Goal: Information Seeking & Learning: Learn about a topic

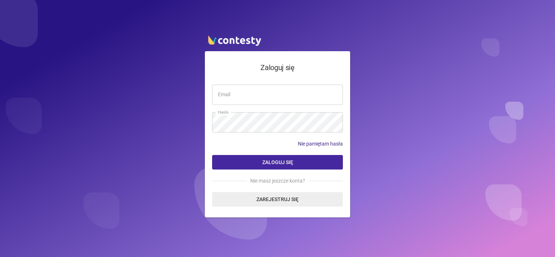
type input "**********"
click at [283, 158] on button "Zaloguj się" at bounding box center [277, 162] width 131 height 15
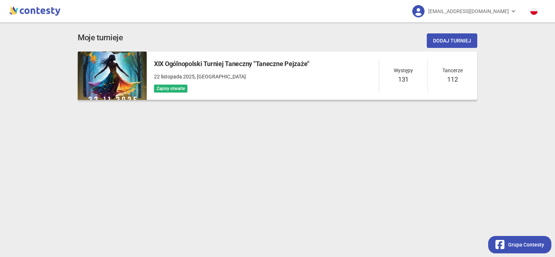
click at [225, 74] on span ", [GEOGRAPHIC_DATA]" at bounding box center [220, 77] width 51 height 6
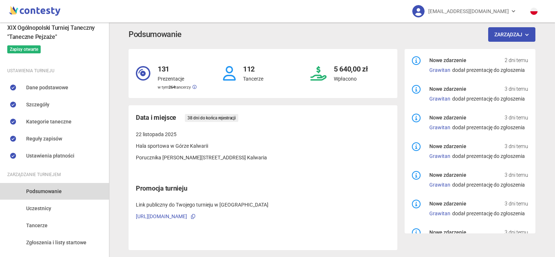
scroll to position [46, 0]
click at [436, 71] on link "Grawitan" at bounding box center [439, 70] width 21 height 6
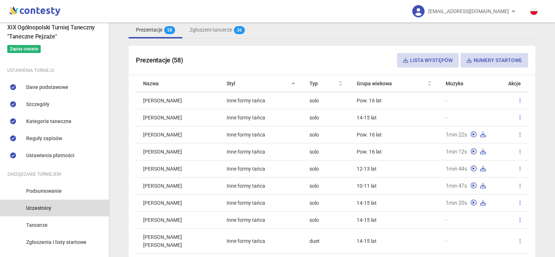
scroll to position [155, 0]
click at [211, 80] on th "Nazwa" at bounding box center [178, 84] width 84 height 17
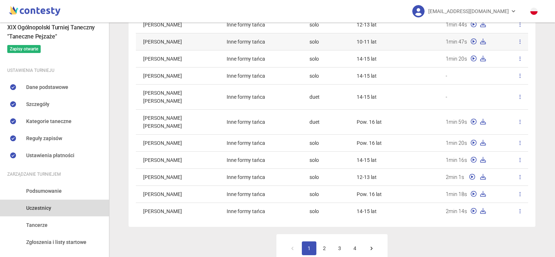
scroll to position [303, 0]
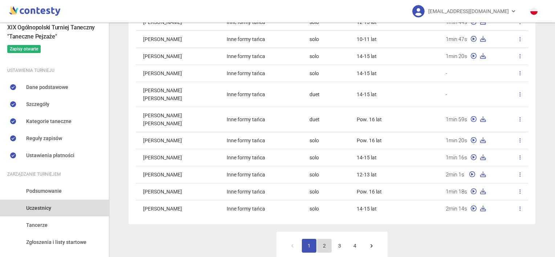
click at [319, 242] on link "2" at bounding box center [324, 246] width 15 height 14
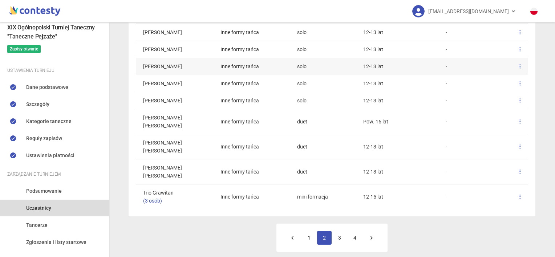
scroll to position [335, 0]
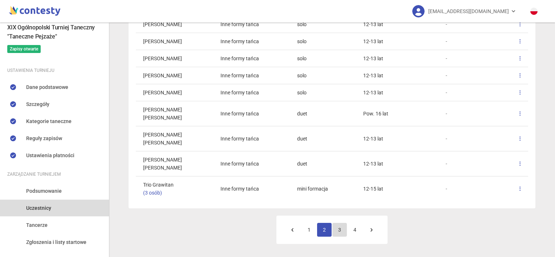
click at [337, 227] on link "3" at bounding box center [339, 230] width 15 height 14
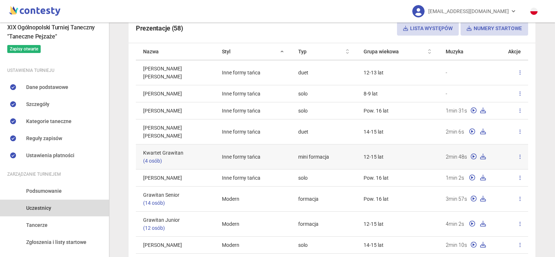
scroll to position [186, 0]
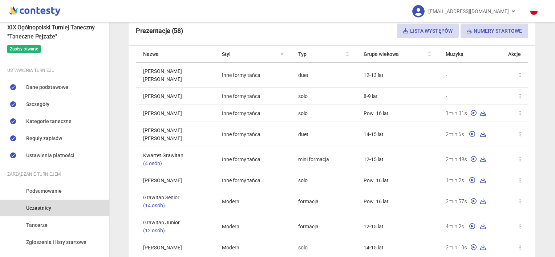
click at [399, 58] on th "Grupa wiekowa" at bounding box center [397, 54] width 82 height 17
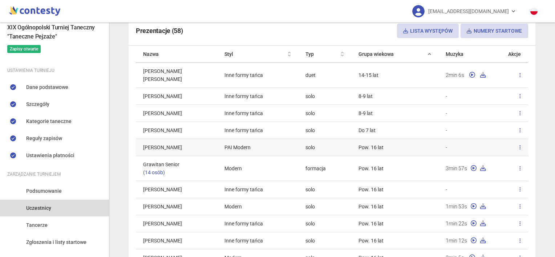
scroll to position [335, 0]
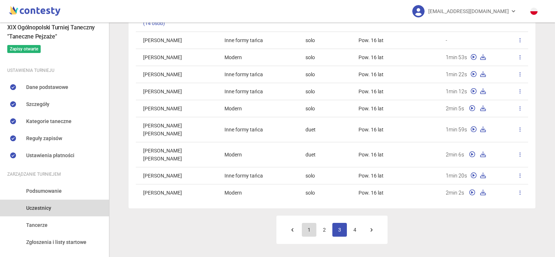
click at [302, 230] on link "1" at bounding box center [309, 230] width 15 height 14
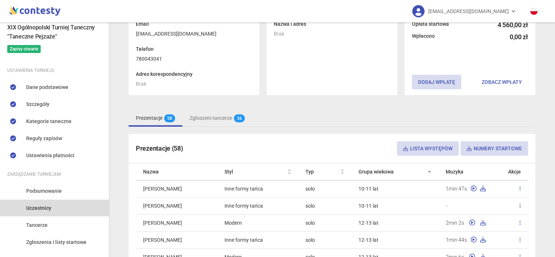
scroll to position [0, 0]
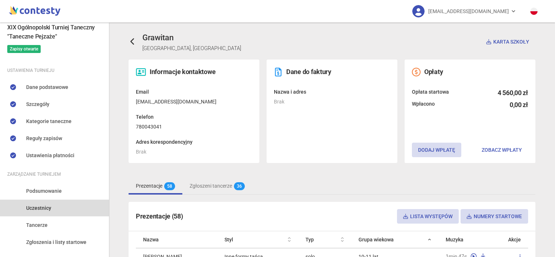
drag, startPoint x: 320, startPoint y: 187, endPoint x: 504, endPoint y: 50, distance: 230.2
click at [504, 50] on div "Grawitan [GEOGRAPHIC_DATA], Polska Karta szkoły" at bounding box center [332, 42] width 407 height 21
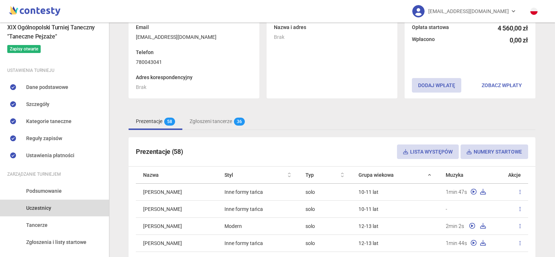
scroll to position [65, 0]
click at [429, 146] on button "Lista występów" at bounding box center [428, 151] width 62 height 15
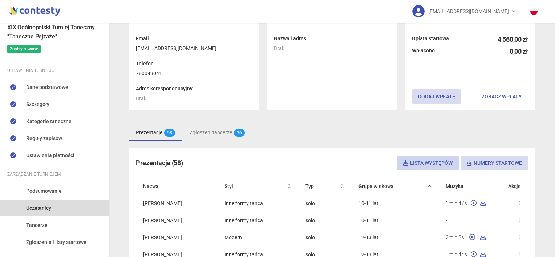
scroll to position [54, 0]
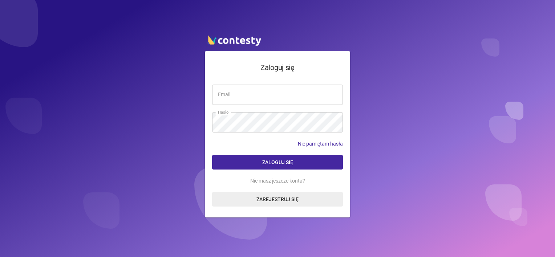
type input "**********"
click at [269, 156] on button "Zaloguj się" at bounding box center [277, 162] width 131 height 15
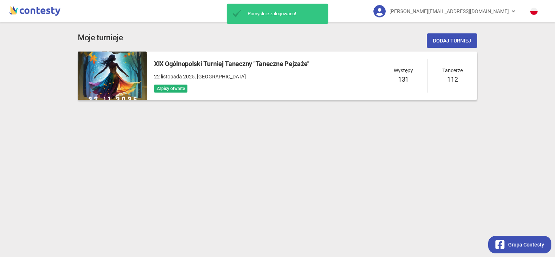
click at [258, 78] on p "22 listopada 2025 , Góra Kalwaria" at bounding box center [231, 77] width 155 height 8
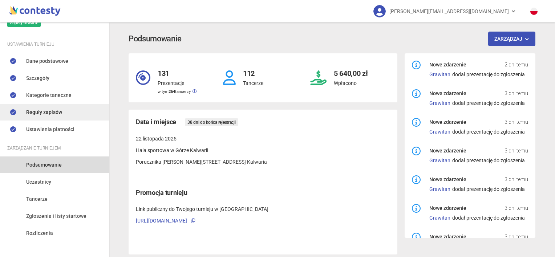
scroll to position [78, 0]
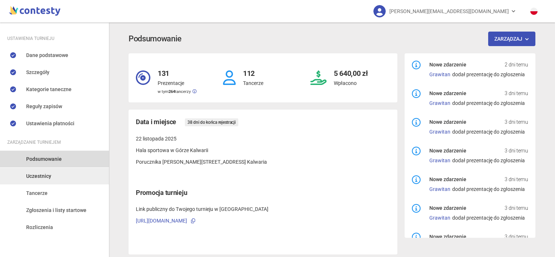
click at [48, 175] on span "Uczestnicy" at bounding box center [38, 176] width 25 height 8
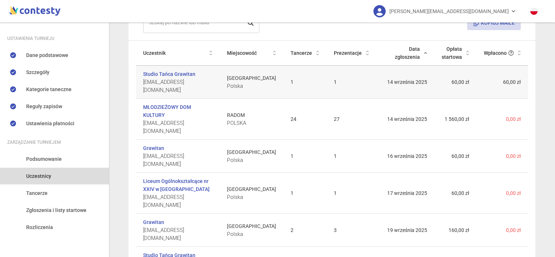
scroll to position [94, 0]
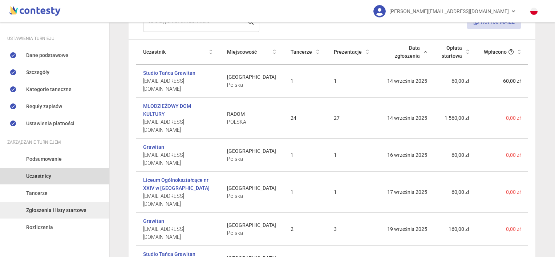
click at [61, 210] on span "Zgłoszenia i listy startowe" at bounding box center [56, 210] width 60 height 8
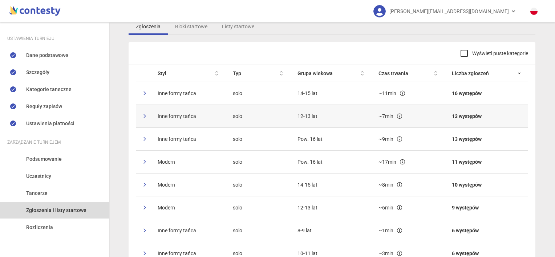
scroll to position [39, 0]
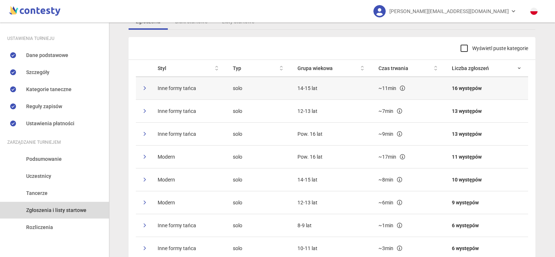
click at [147, 92] on td at bounding box center [143, 88] width 15 height 23
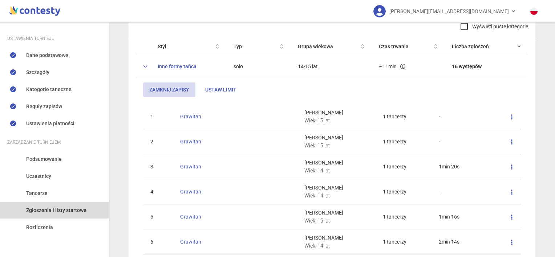
scroll to position [60, 0]
click at [331, 94] on div "Zamknij zapisy Ustaw limit" at bounding box center [332, 90] width 378 height 15
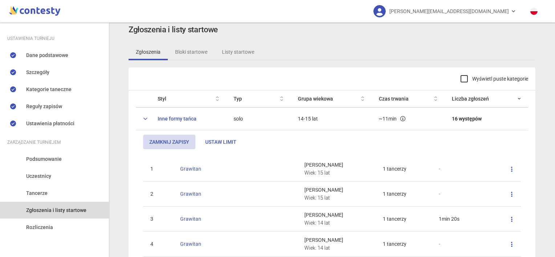
scroll to position [7, 0]
click at [244, 55] on link "Listy startowe" at bounding box center [238, 52] width 47 height 17
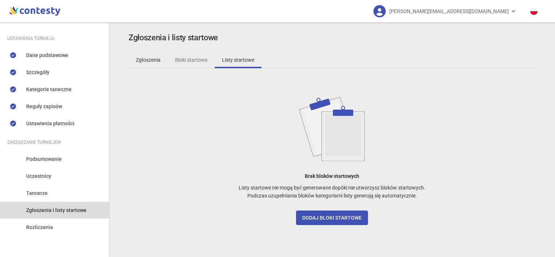
click at [142, 60] on link "Zgłoszenia" at bounding box center [148, 60] width 39 height 17
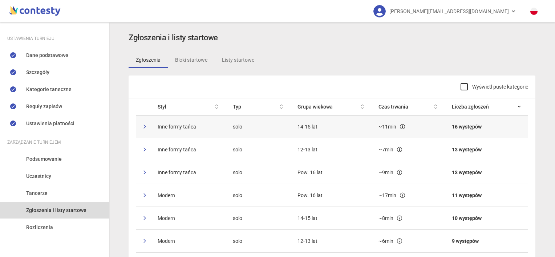
click at [143, 126] on icon at bounding box center [145, 127] width 4 height 4
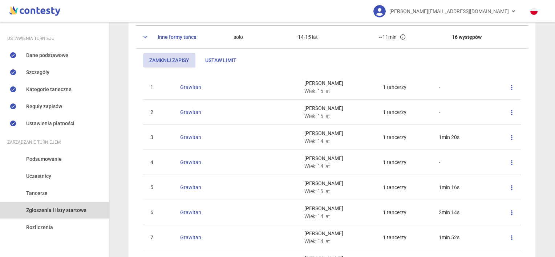
scroll to position [90, 0]
click at [51, 174] on link "Uczestnicy" at bounding box center [54, 176] width 109 height 17
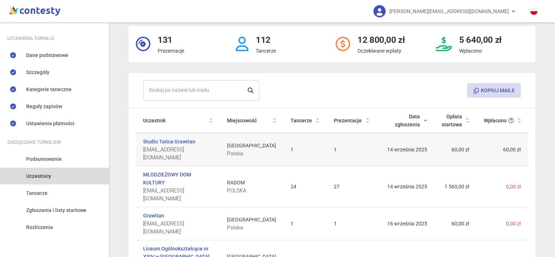
scroll to position [26, 0]
click at [167, 139] on link "Studio Tańca Grawitan" at bounding box center [169, 141] width 52 height 8
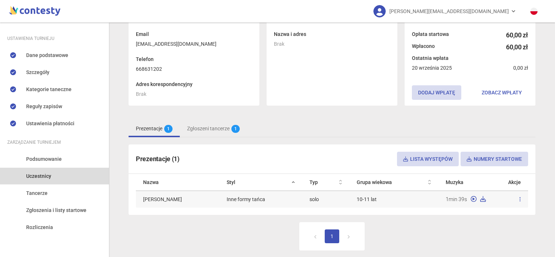
scroll to position [62, 0]
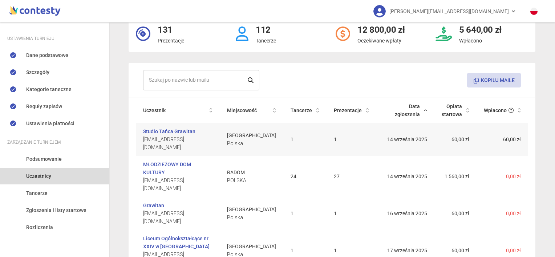
scroll to position [60, 0]
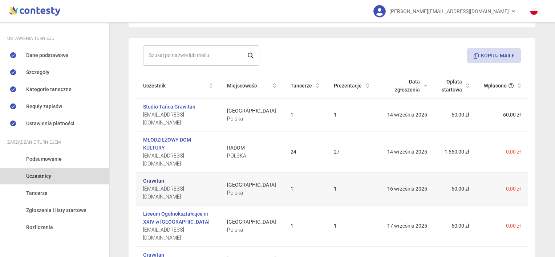
click at [153, 177] on link "Grawitan" at bounding box center [153, 181] width 21 height 8
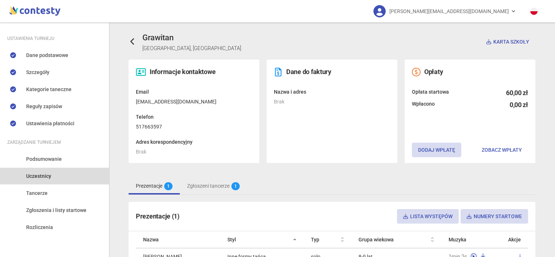
scroll to position [65, 0]
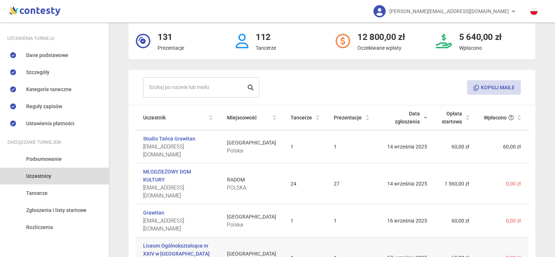
scroll to position [41, 0]
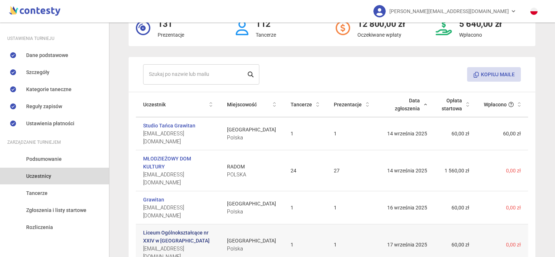
click at [201, 229] on link "Liceum Ogólnokształcące nr XXIV w Lublinie" at bounding box center [177, 237] width 69 height 16
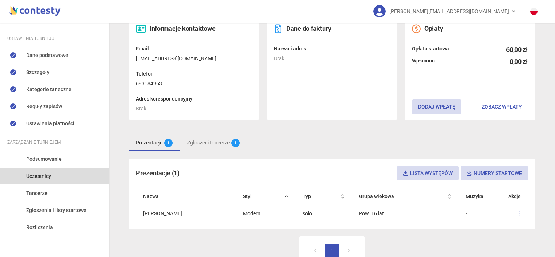
scroll to position [42, 0]
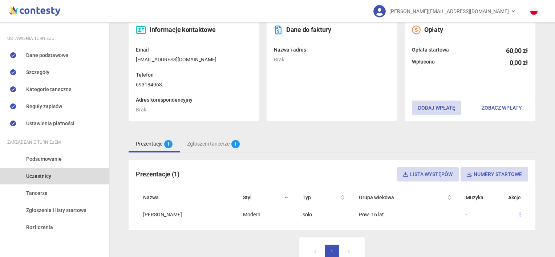
click at [205, 8] on div "[EMAIL_ADDRESS][DOMAIN_NAME]" at bounding box center [328, 11] width 439 height 23
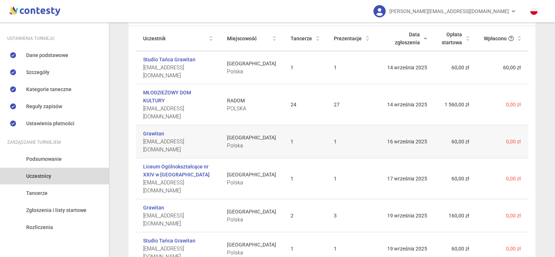
scroll to position [109, 0]
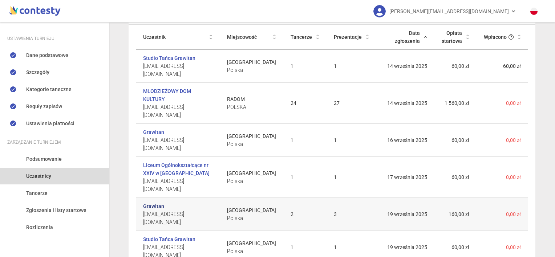
click at [151, 202] on link "Grawitan" at bounding box center [153, 206] width 21 height 8
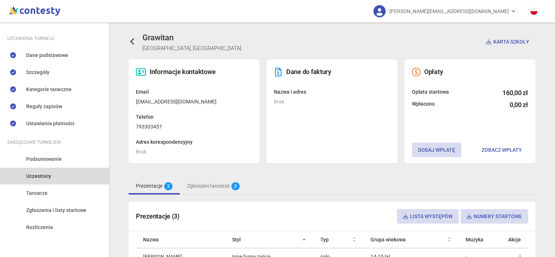
click at [505, 40] on button "Karta szkoły" at bounding box center [507, 42] width 55 height 15
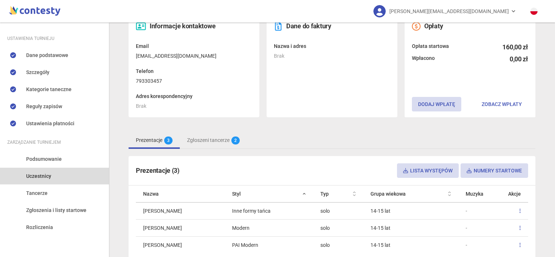
scroll to position [92, 0]
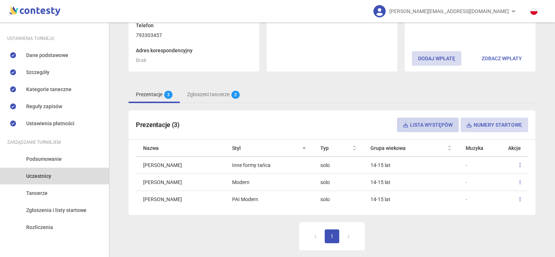
click at [437, 126] on button "Lista występów" at bounding box center [428, 125] width 62 height 15
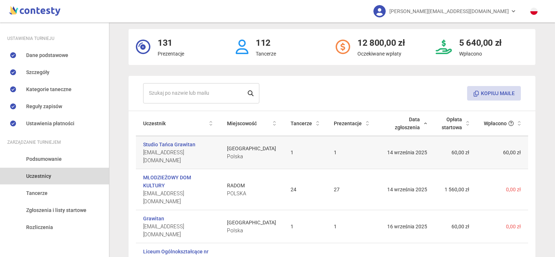
scroll to position [41, 0]
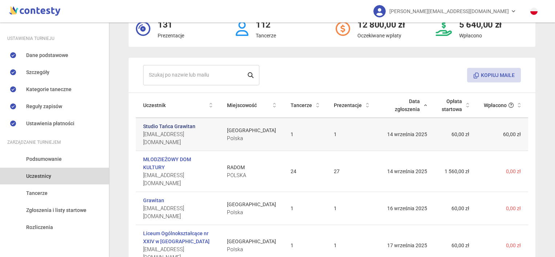
click at [175, 126] on link "Studio Tańca Grawitan" at bounding box center [169, 126] width 52 height 8
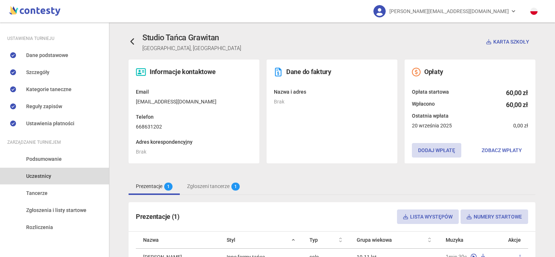
scroll to position [40, 0]
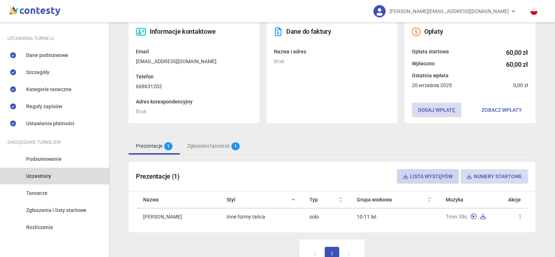
click at [441, 174] on button "Lista występów" at bounding box center [428, 176] width 62 height 15
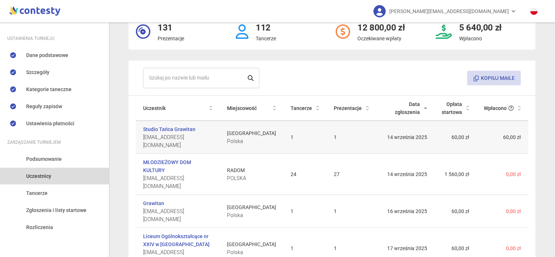
scroll to position [39, 0]
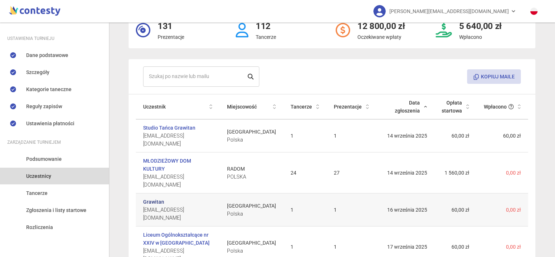
click at [154, 198] on link "Grawitan" at bounding box center [153, 202] width 21 height 8
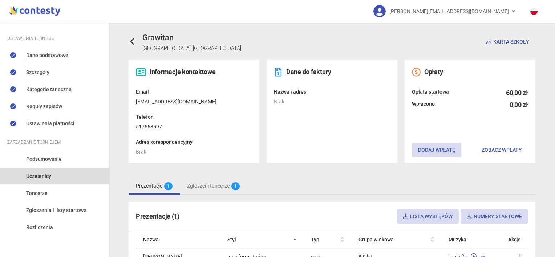
scroll to position [65, 0]
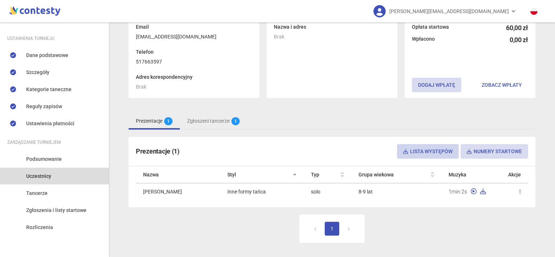
click at [438, 153] on button "Lista występów" at bounding box center [428, 151] width 62 height 15
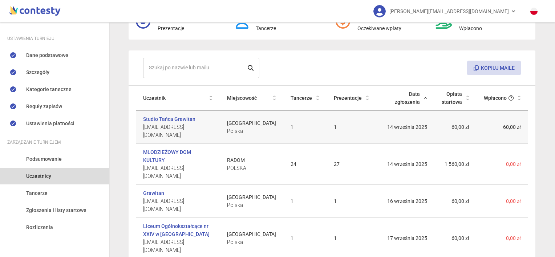
scroll to position [49, 0]
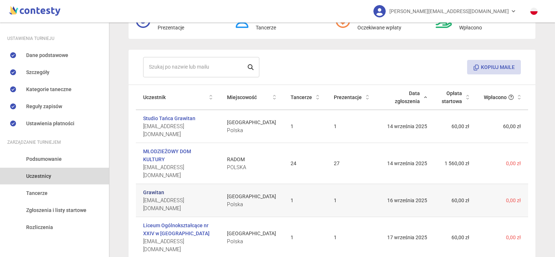
click at [157, 189] on link "Grawitan" at bounding box center [153, 193] width 21 height 8
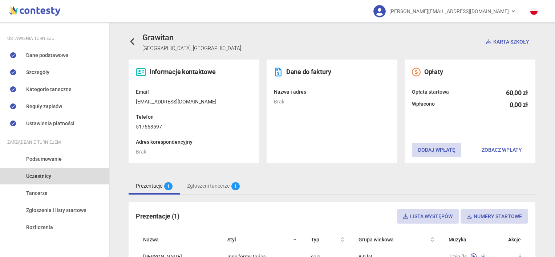
scroll to position [10, 0]
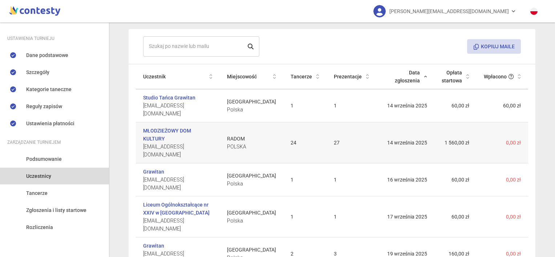
scroll to position [96, 0]
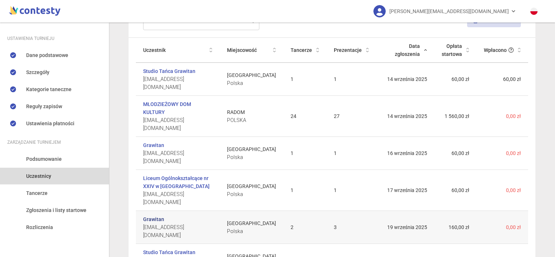
click at [155, 215] on link "Grawitan" at bounding box center [153, 219] width 21 height 8
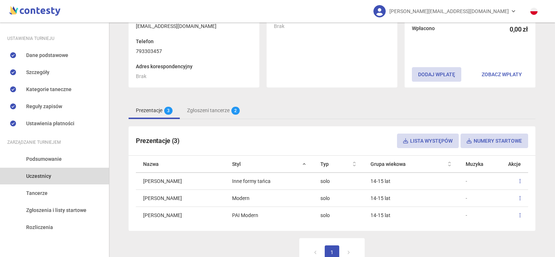
scroll to position [76, 0]
click at [203, 109] on link "Zgłoszeni tancerze 2" at bounding box center [213, 110] width 67 height 17
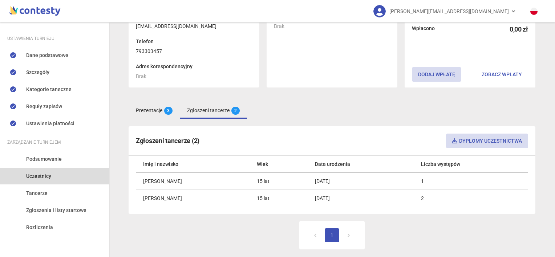
click at [159, 112] on link "Prezentacje 3" at bounding box center [154, 110] width 51 height 17
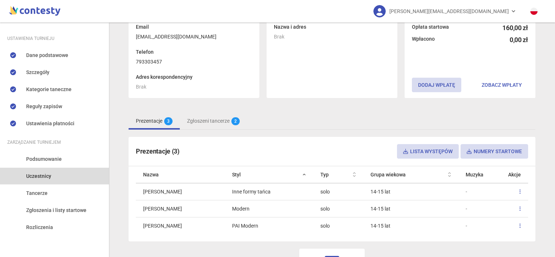
scroll to position [76, 0]
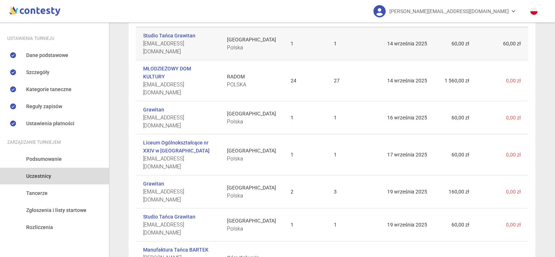
scroll to position [129, 0]
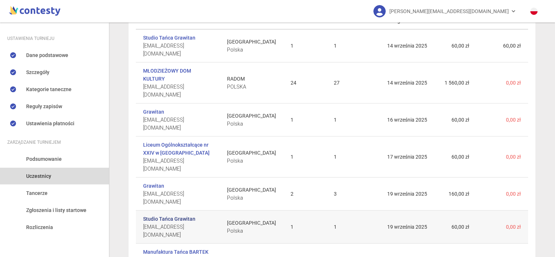
click at [157, 215] on link "Studio Tańca Grawitan" at bounding box center [169, 219] width 52 height 8
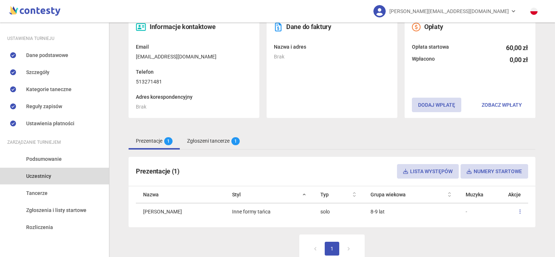
scroll to position [46, 0]
click at [420, 167] on button "Lista występów" at bounding box center [428, 170] width 62 height 15
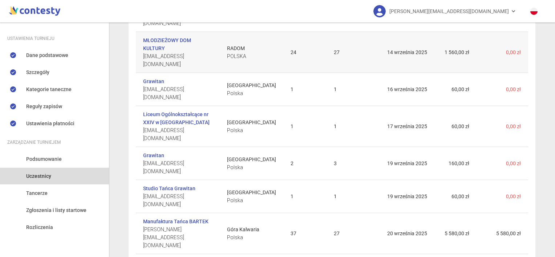
scroll to position [164, 0]
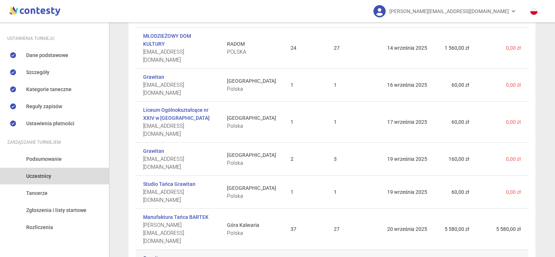
click at [158, 254] on link "Grawitan" at bounding box center [153, 258] width 21 height 8
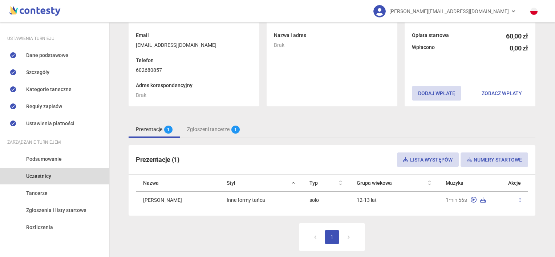
scroll to position [59, 0]
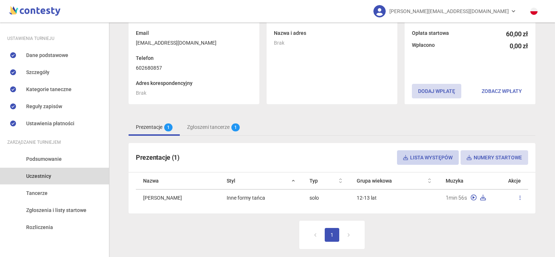
click at [424, 161] on button "Lista występów" at bounding box center [428, 157] width 62 height 15
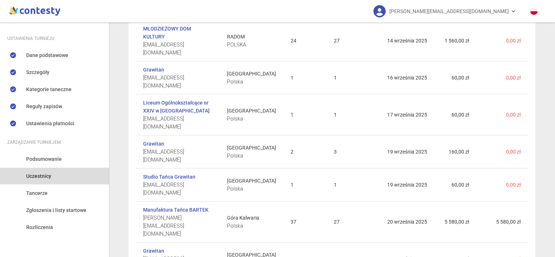
scroll to position [176, 0]
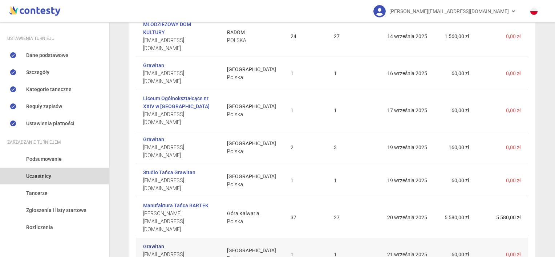
click at [152, 243] on link "Grawitan" at bounding box center [153, 247] width 21 height 8
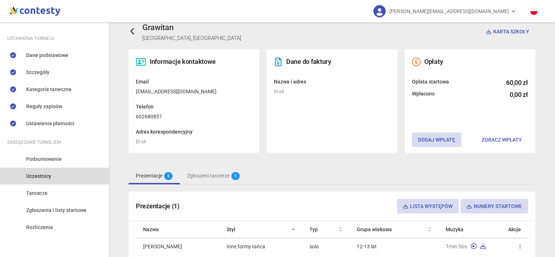
scroll to position [10, 0]
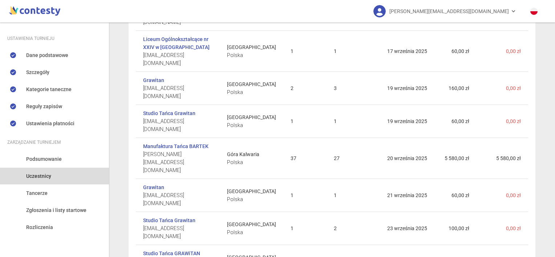
scroll to position [235, 0]
click at [175, 216] on link "Studio Tańca Grawitan" at bounding box center [169, 220] width 52 height 8
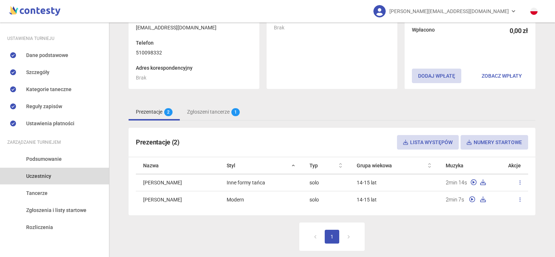
scroll to position [74, 0]
click at [438, 139] on button "Lista występów" at bounding box center [428, 142] width 62 height 15
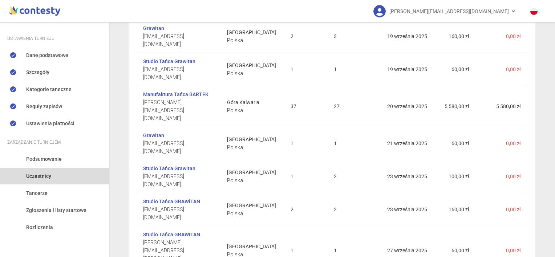
scroll to position [306, 0]
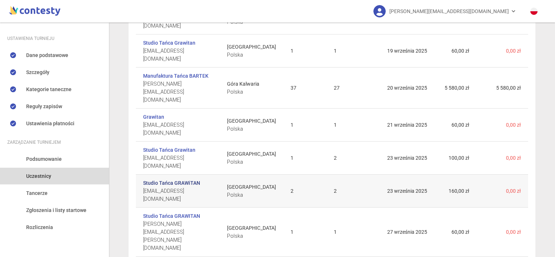
click at [189, 179] on link "Studio Tańca GRAWiTAN" at bounding box center [171, 183] width 57 height 8
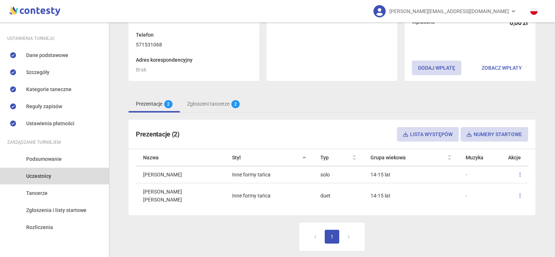
scroll to position [82, 0]
click at [430, 129] on button "Lista występów" at bounding box center [428, 134] width 62 height 15
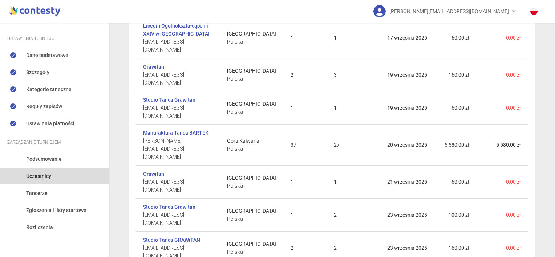
scroll to position [306, 0]
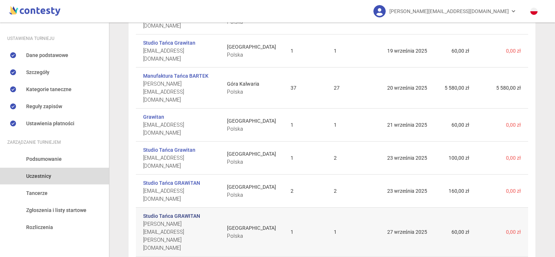
click at [183, 212] on link "Studio Tańca GRAWITAN" at bounding box center [171, 216] width 57 height 8
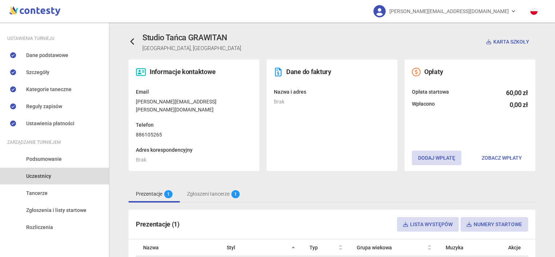
scroll to position [65, 0]
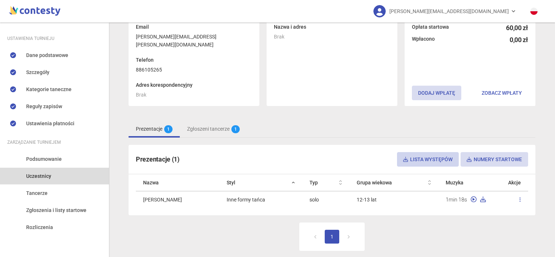
click at [421, 152] on button "Lista występów" at bounding box center [428, 159] width 62 height 15
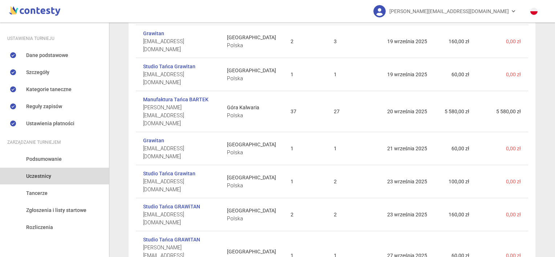
scroll to position [306, 0]
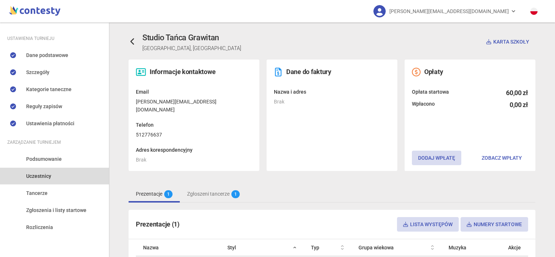
scroll to position [65, 0]
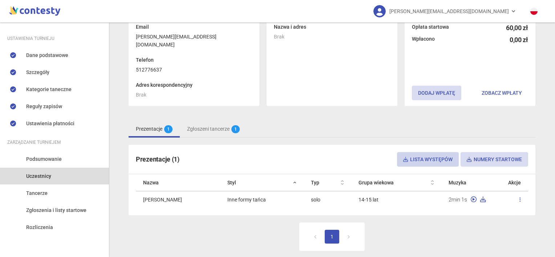
click at [433, 152] on button "Lista występów" at bounding box center [428, 159] width 62 height 15
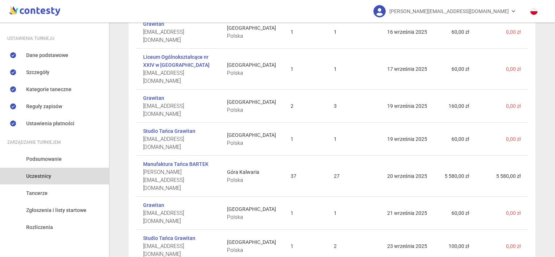
scroll to position [306, 0]
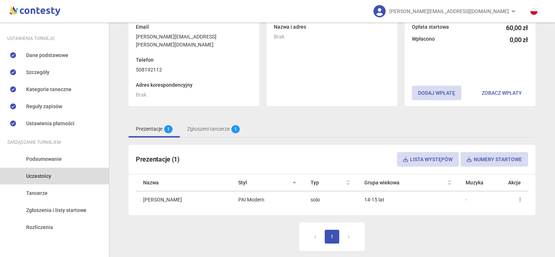
scroll to position [65, 0]
click at [414, 153] on button "Lista występów" at bounding box center [428, 159] width 62 height 15
click at [224, 226] on div "1" at bounding box center [332, 241] width 407 height 36
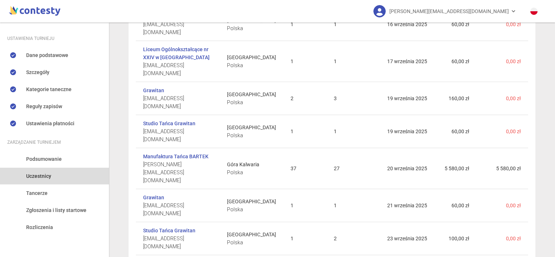
scroll to position [306, 0]
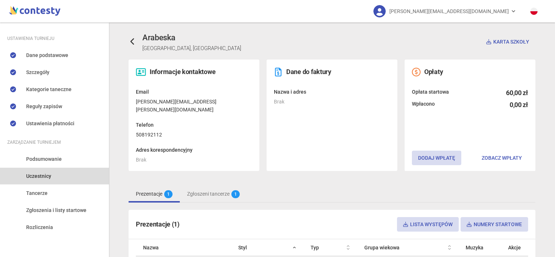
scroll to position [15, 0]
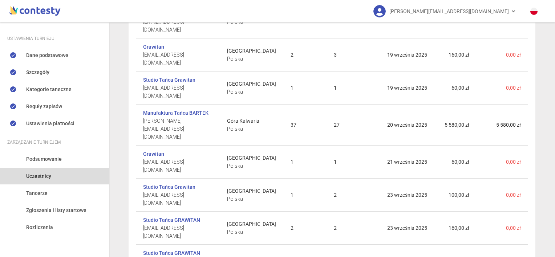
scroll to position [306, 0]
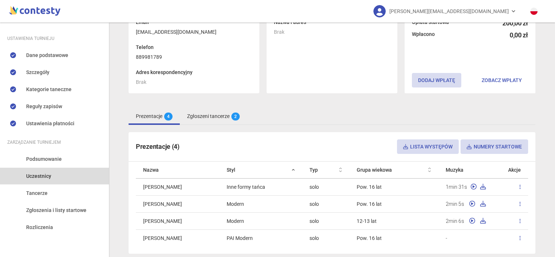
scroll to position [110, 0]
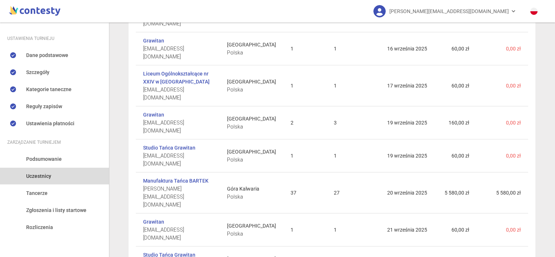
scroll to position [306, 0]
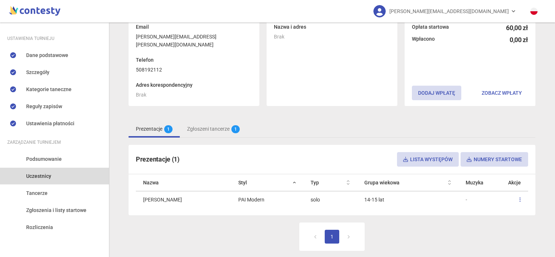
scroll to position [64, 0]
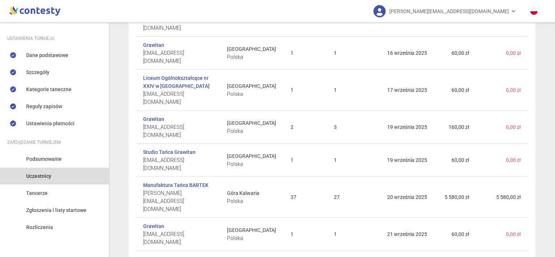
scroll to position [306, 0]
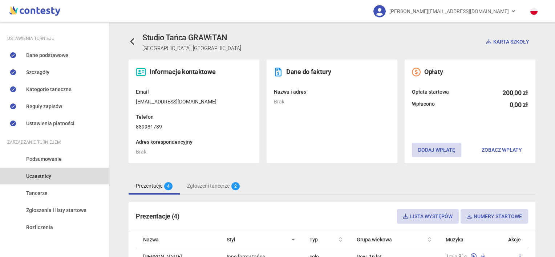
scroll to position [116, 0]
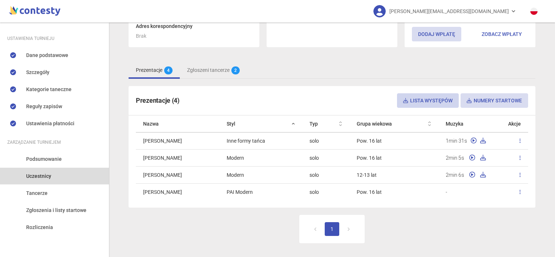
click at [425, 103] on button "Lista występów" at bounding box center [428, 100] width 62 height 15
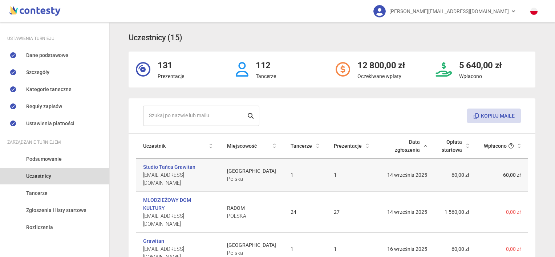
scroll to position [306, 0]
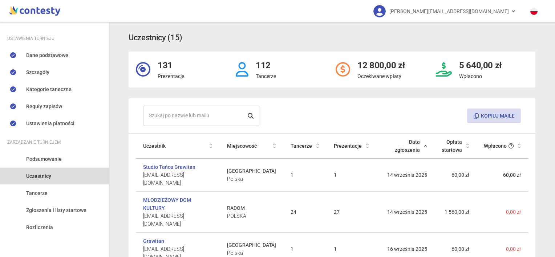
click at [362, 151] on th "Prezentacje" at bounding box center [352, 146] width 50 height 25
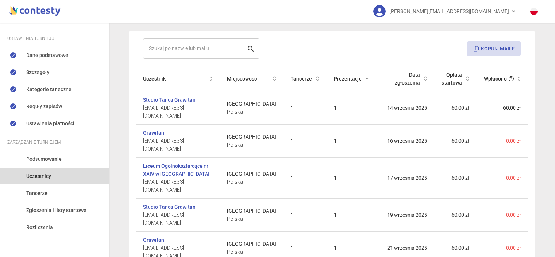
scroll to position [61, 0]
